Goal: Task Accomplishment & Management: Use online tool/utility

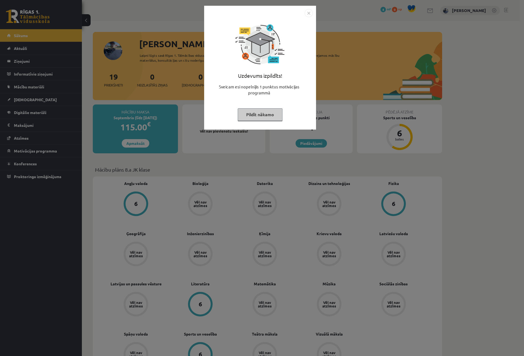
click at [362, 89] on div "Uzdevums izpildīts! Sveicam esi nopelnījis 1 punktus motivācijas programmā Pild…" at bounding box center [262, 178] width 524 height 356
click at [269, 112] on button "Pildīt nākamo" at bounding box center [260, 114] width 45 height 13
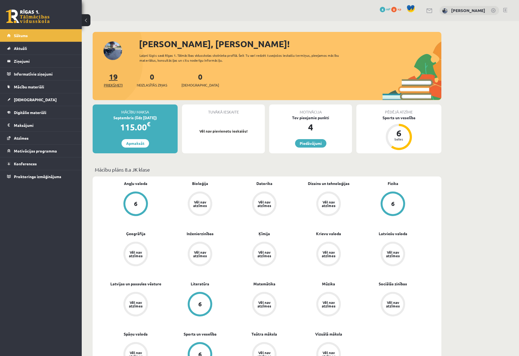
click at [115, 77] on link "19 Priekšmeti" at bounding box center [113, 80] width 19 height 16
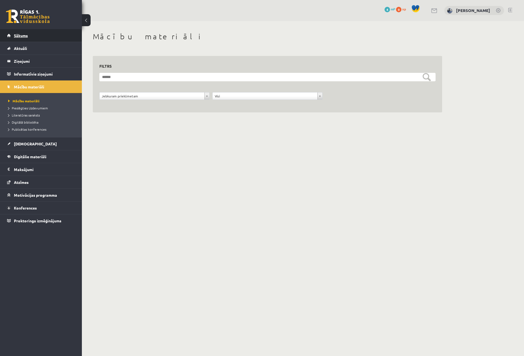
click at [37, 38] on link "Sākums" at bounding box center [41, 35] width 68 height 13
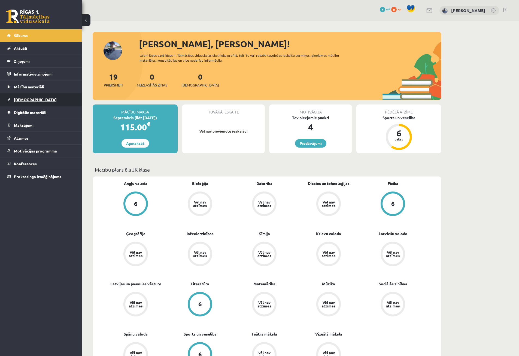
click at [31, 102] on link "[DEMOGRAPHIC_DATA]" at bounding box center [41, 99] width 68 height 13
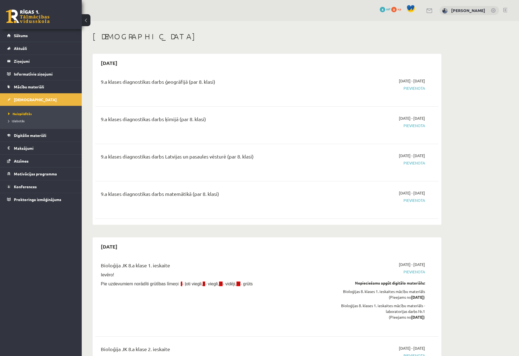
click at [195, 56] on div "2025-09-07 9.a klases diagnostikas darbs ģeogrāfijā (par 8. klasi) 2025-09-01 -…" at bounding box center [267, 139] width 349 height 171
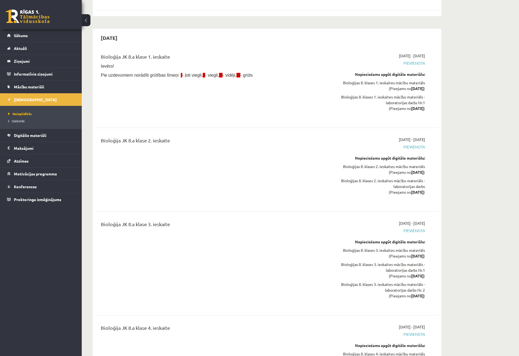
scroll to position [218, 0]
